Goal: Navigation & Orientation: Find specific page/section

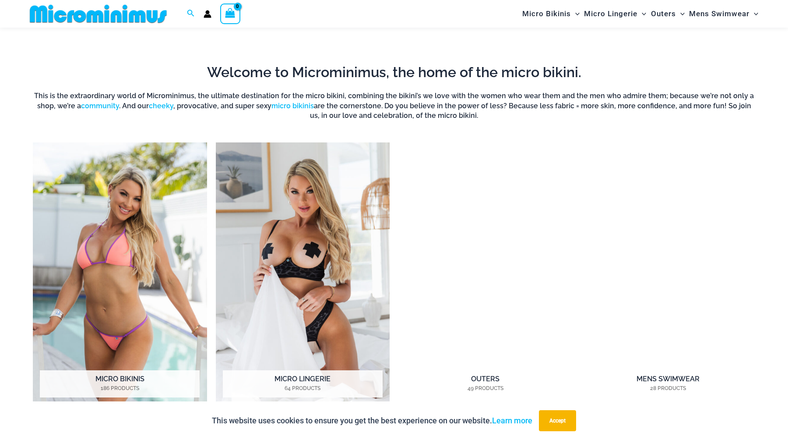
scroll to position [666, 0]
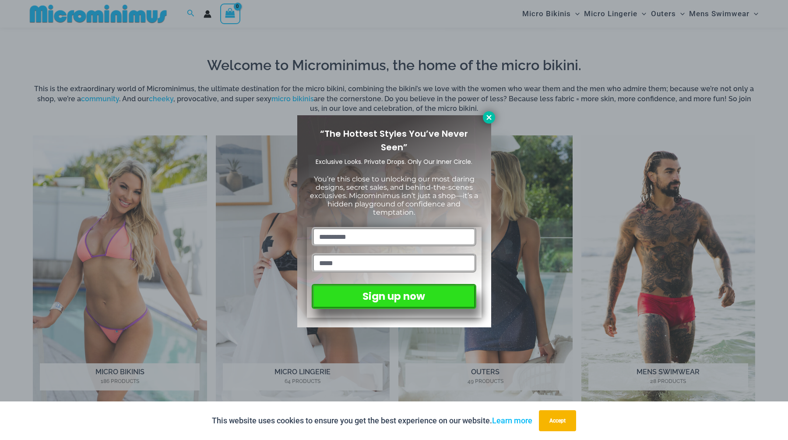
click at [487, 115] on icon at bounding box center [489, 117] width 5 height 5
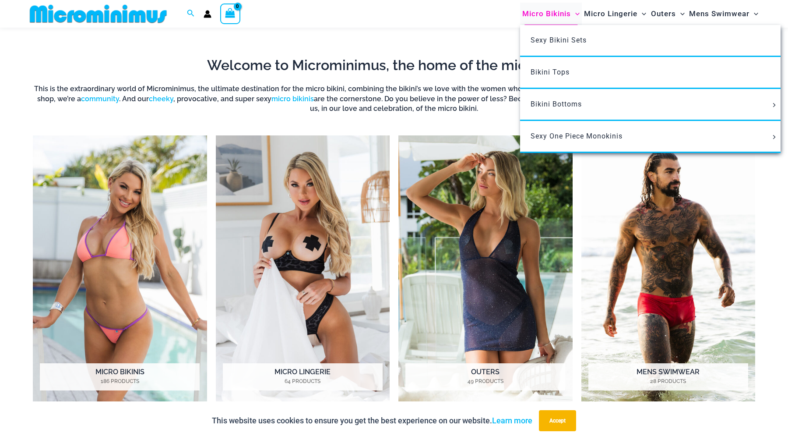
click at [547, 14] on span "Micro Bikinis" at bounding box center [546, 14] width 49 height 22
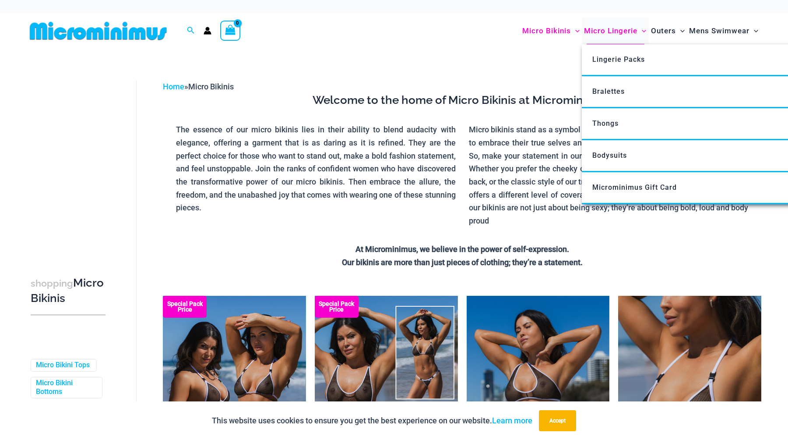
click at [613, 34] on span "Micro Lingerie" at bounding box center [610, 31] width 53 height 22
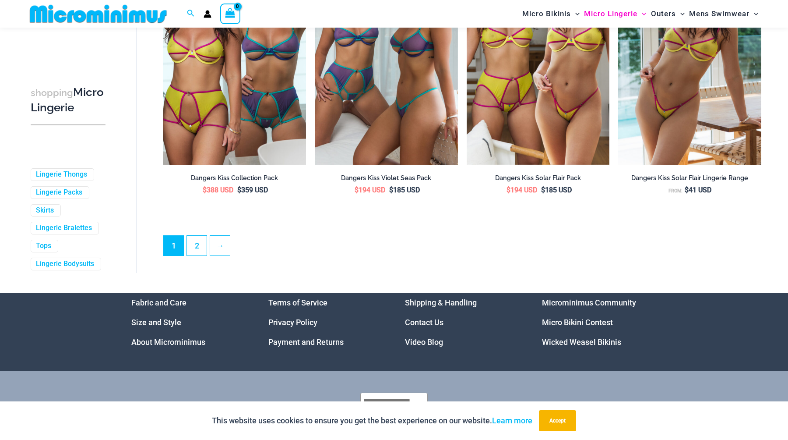
scroll to position [2348, 0]
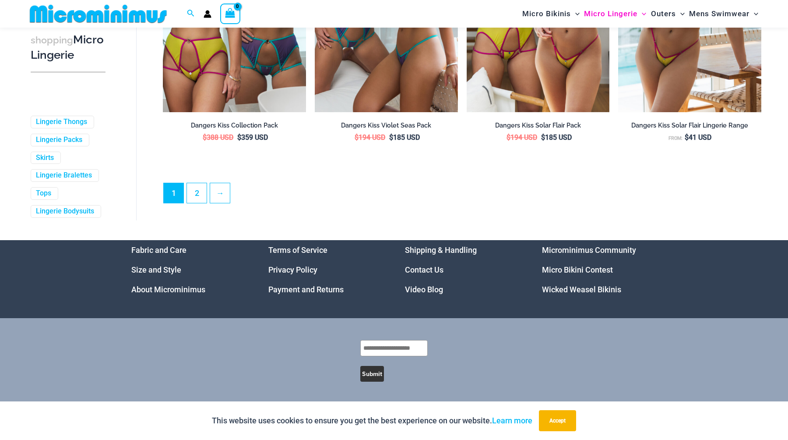
click at [575, 289] on link "Wicked Weasel Bikinis" at bounding box center [581, 289] width 79 height 9
